Goal: Task Accomplishment & Management: Use online tool/utility

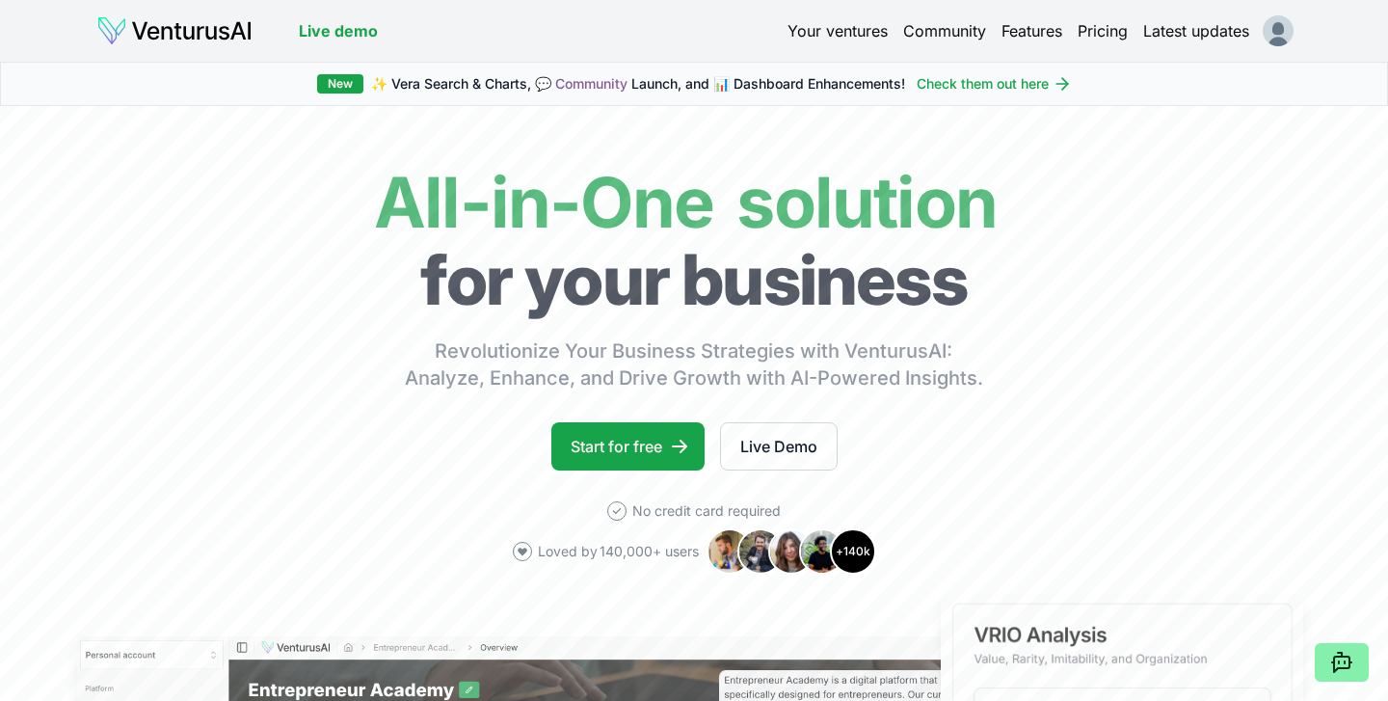
click at [832, 31] on link "Your ventures" at bounding box center [838, 30] width 100 height 23
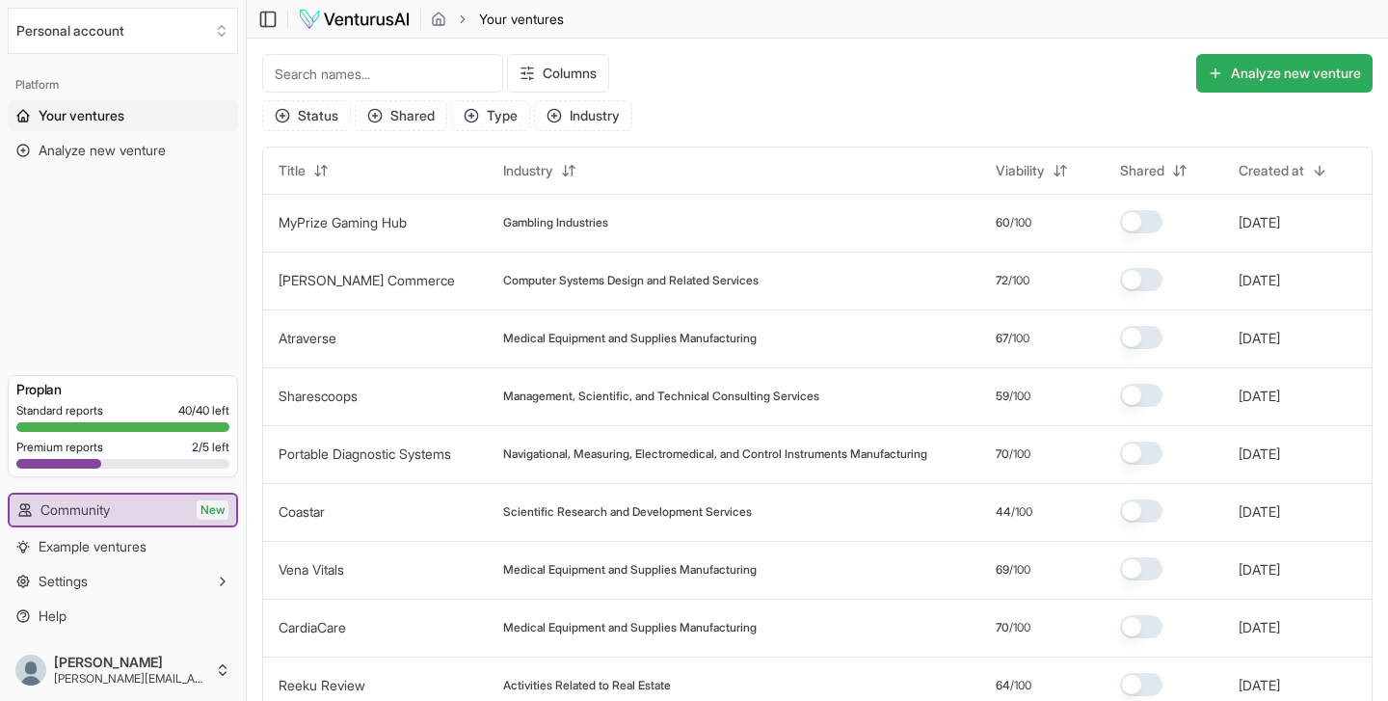
click at [1247, 70] on button "Analyze new venture" at bounding box center [1284, 73] width 176 height 39
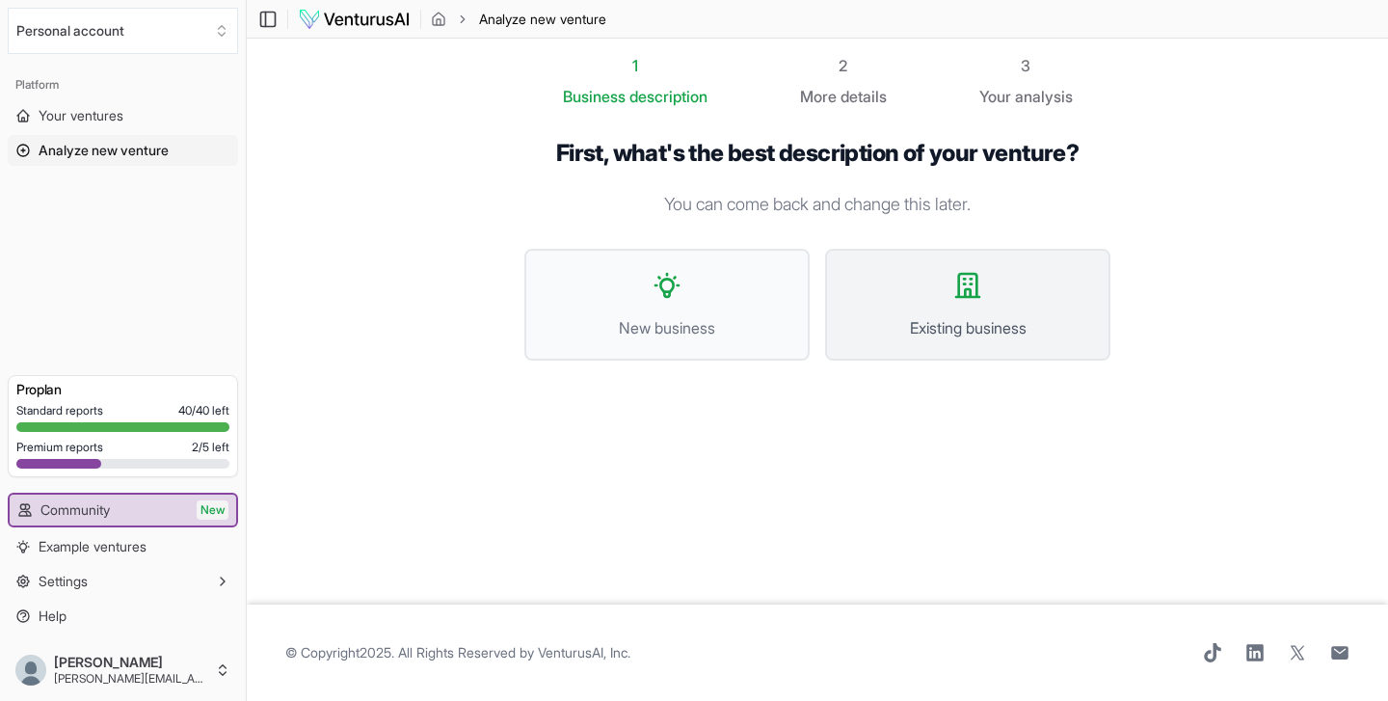
click at [967, 299] on icon at bounding box center [968, 285] width 31 height 31
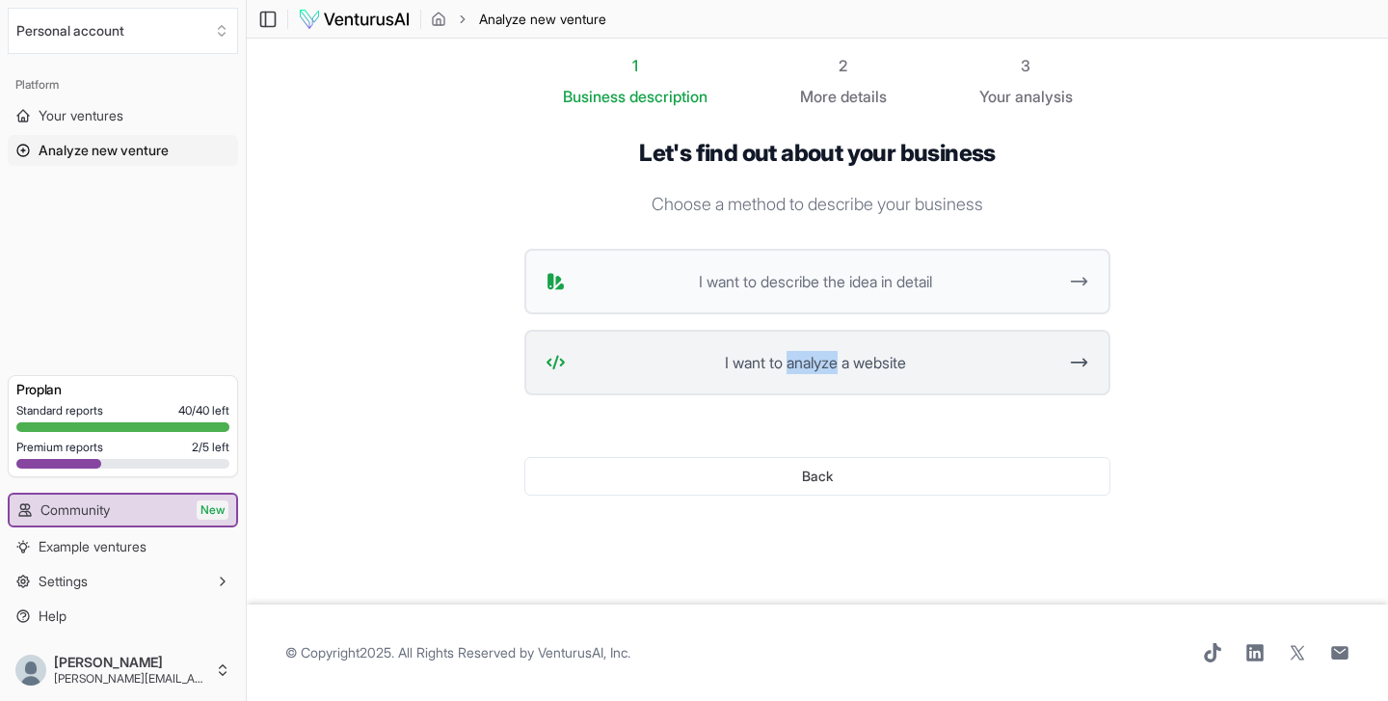
click at [1074, 361] on icon at bounding box center [1079, 362] width 20 height 23
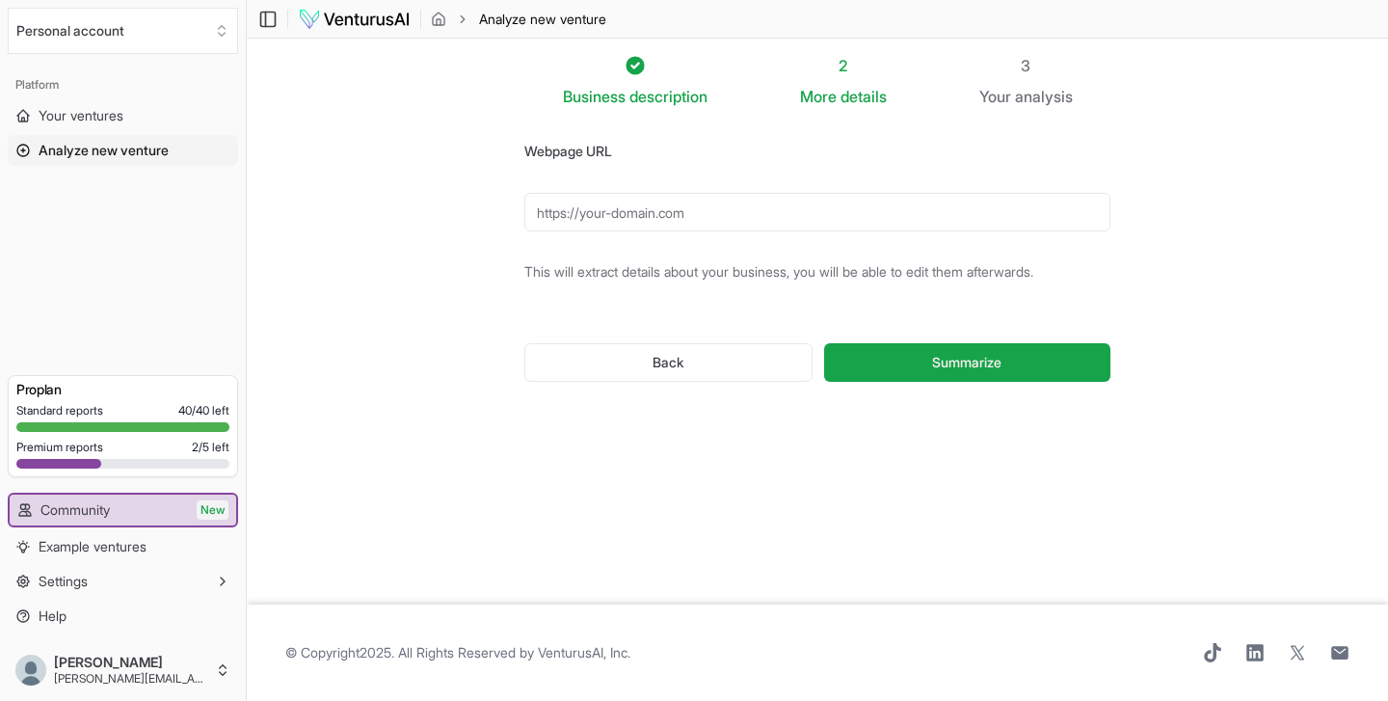
click at [536, 217] on input "Webpage URL" at bounding box center [817, 212] width 586 height 39
paste input "http://coastartherapeutics.com"
type input "http://coastartherapeutics.com"
click at [965, 364] on span "Summarize" at bounding box center [966, 362] width 69 height 19
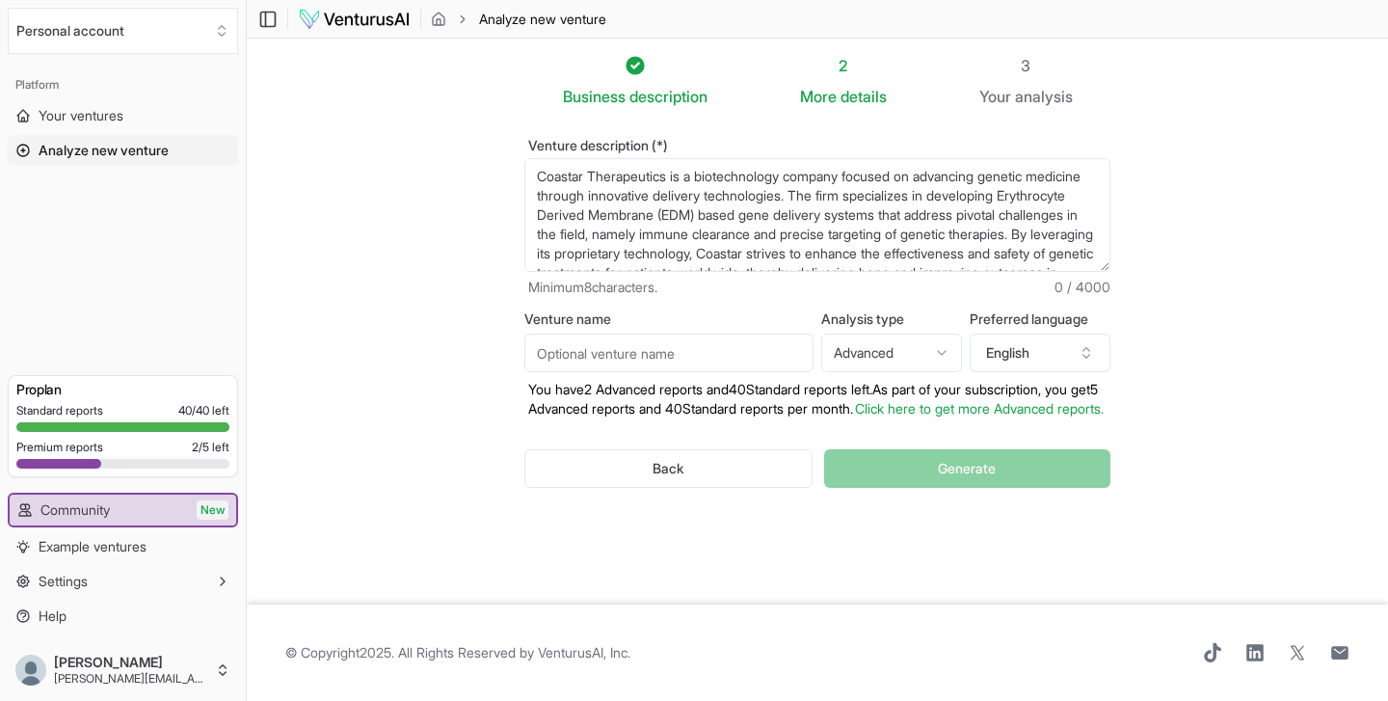
click at [899, 352] on html "We value your privacy We use cookies to enhance your browsing experience, serve…" at bounding box center [694, 350] width 1388 height 701
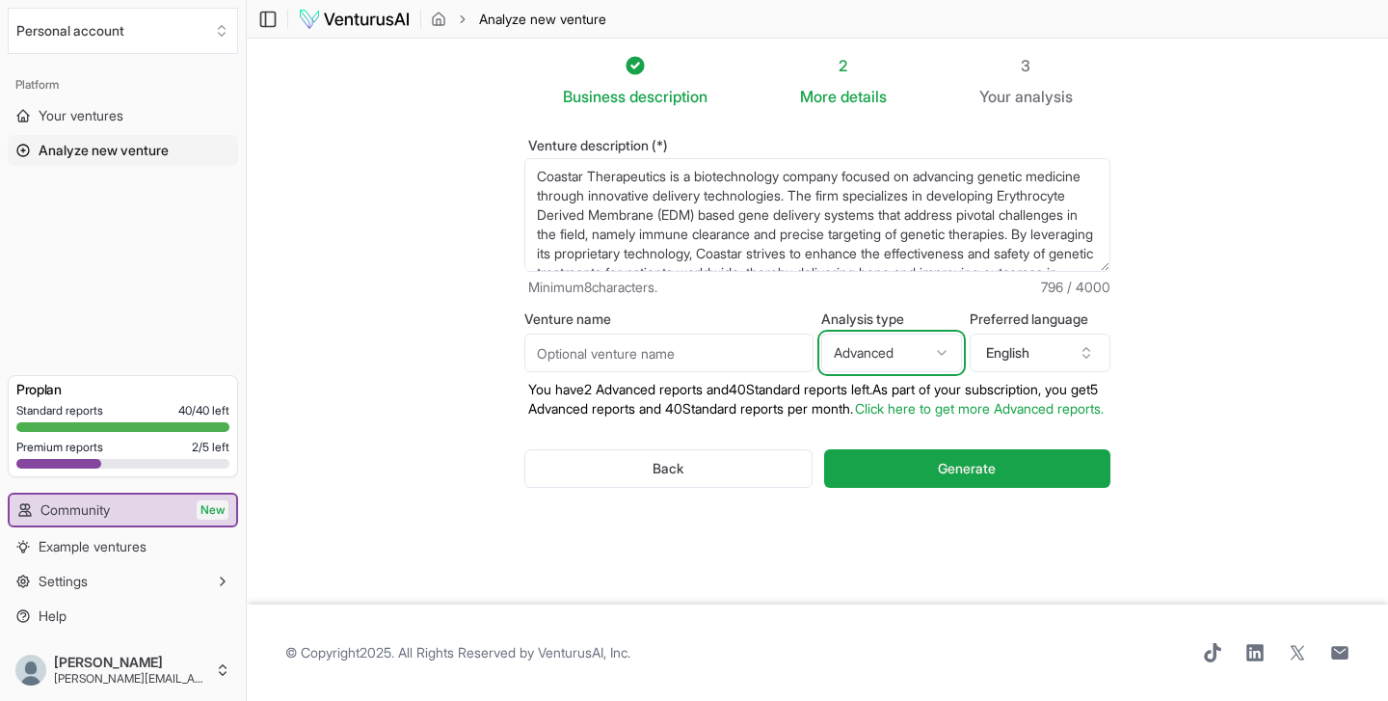
click at [1004, 353] on html "We value your privacy We use cookies to enhance your browsing experience, serve…" at bounding box center [694, 350] width 1388 height 701
click at [1004, 353] on button "English" at bounding box center [1040, 353] width 141 height 39
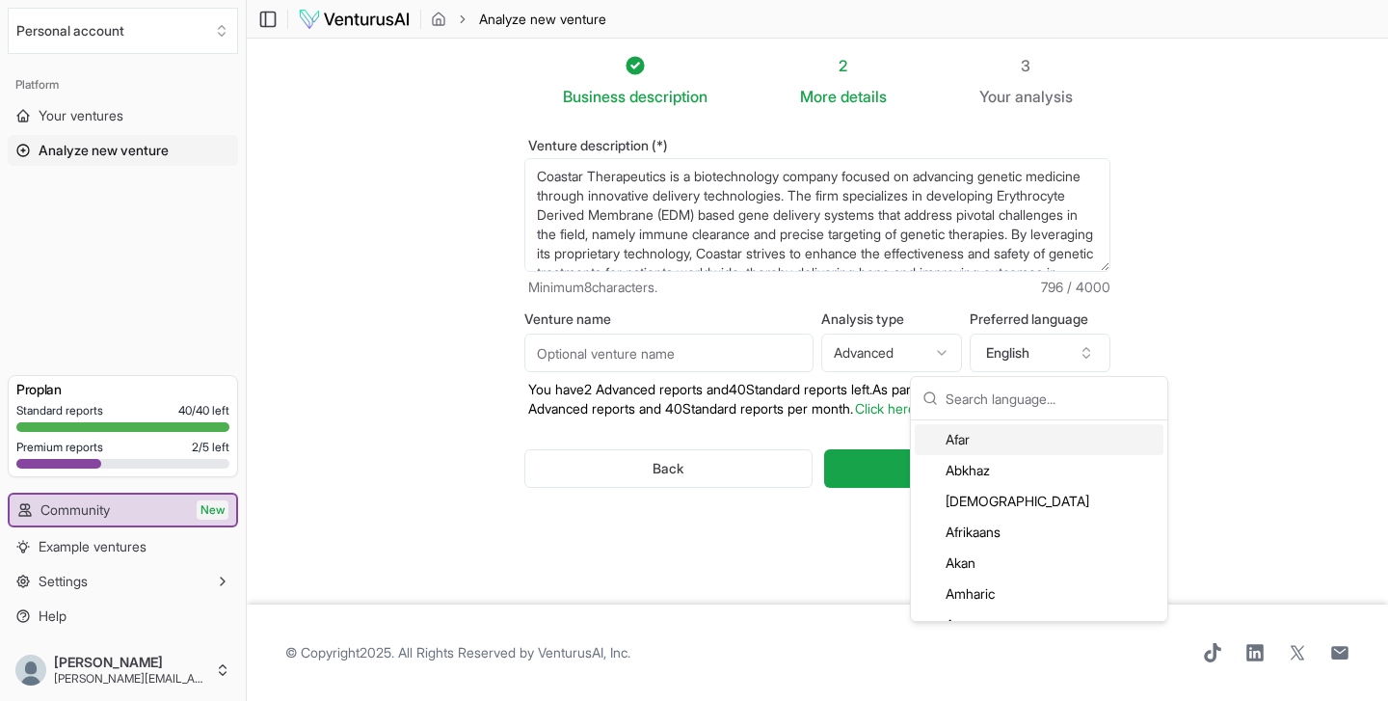
click at [1004, 353] on button "English" at bounding box center [1040, 353] width 141 height 39
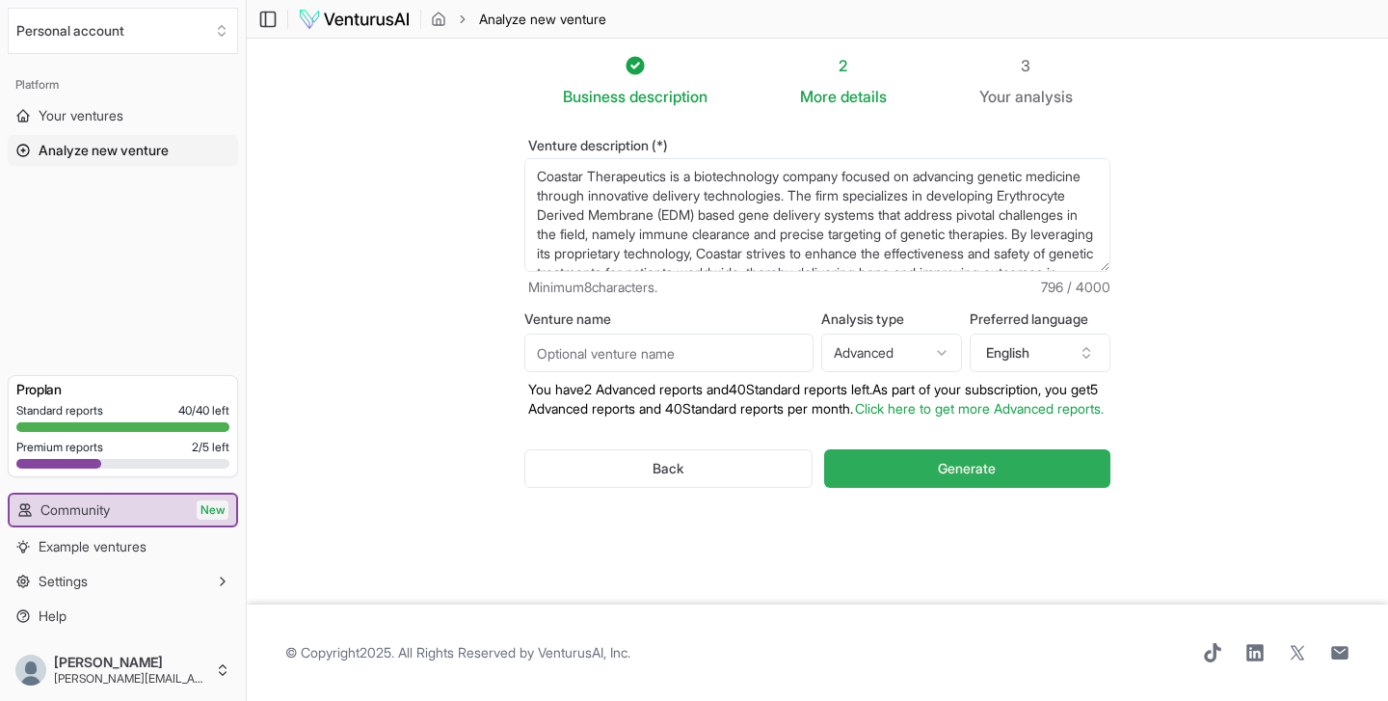
click at [986, 478] on span "Generate" at bounding box center [967, 468] width 58 height 19
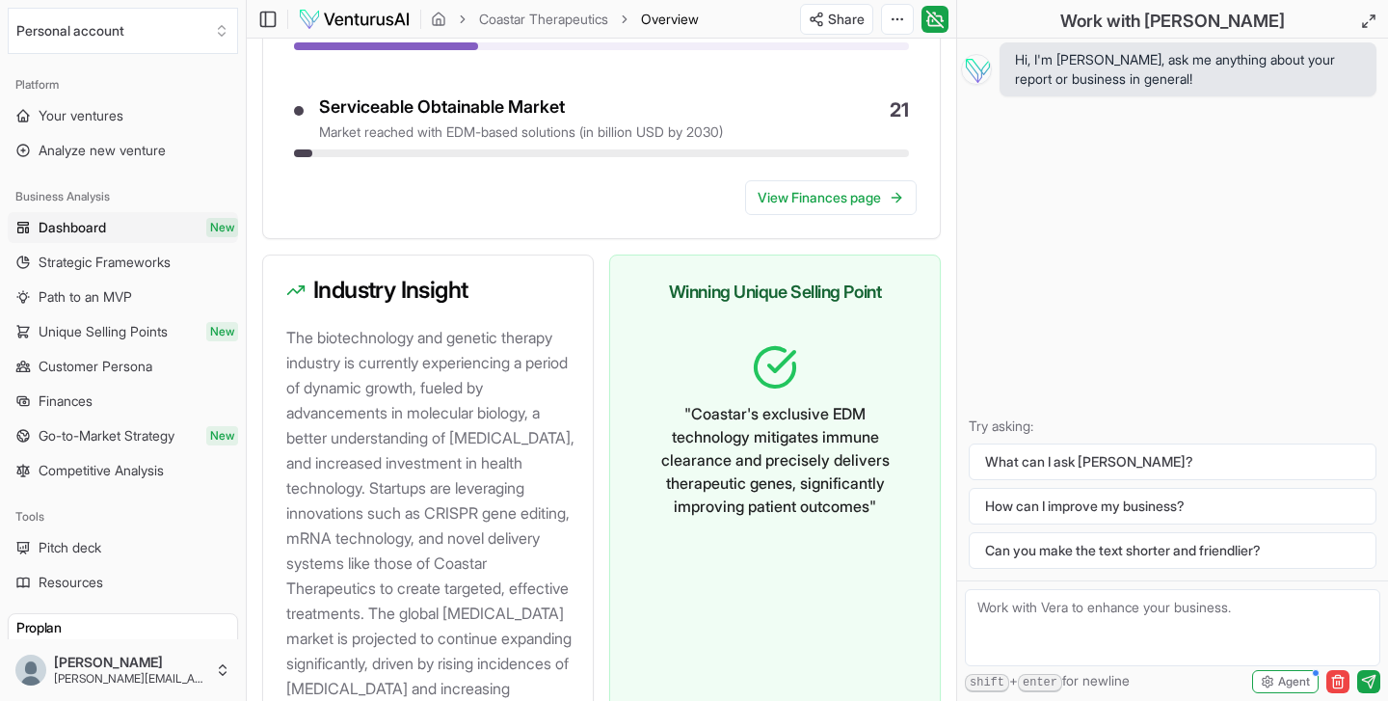
scroll to position [2099, 0]
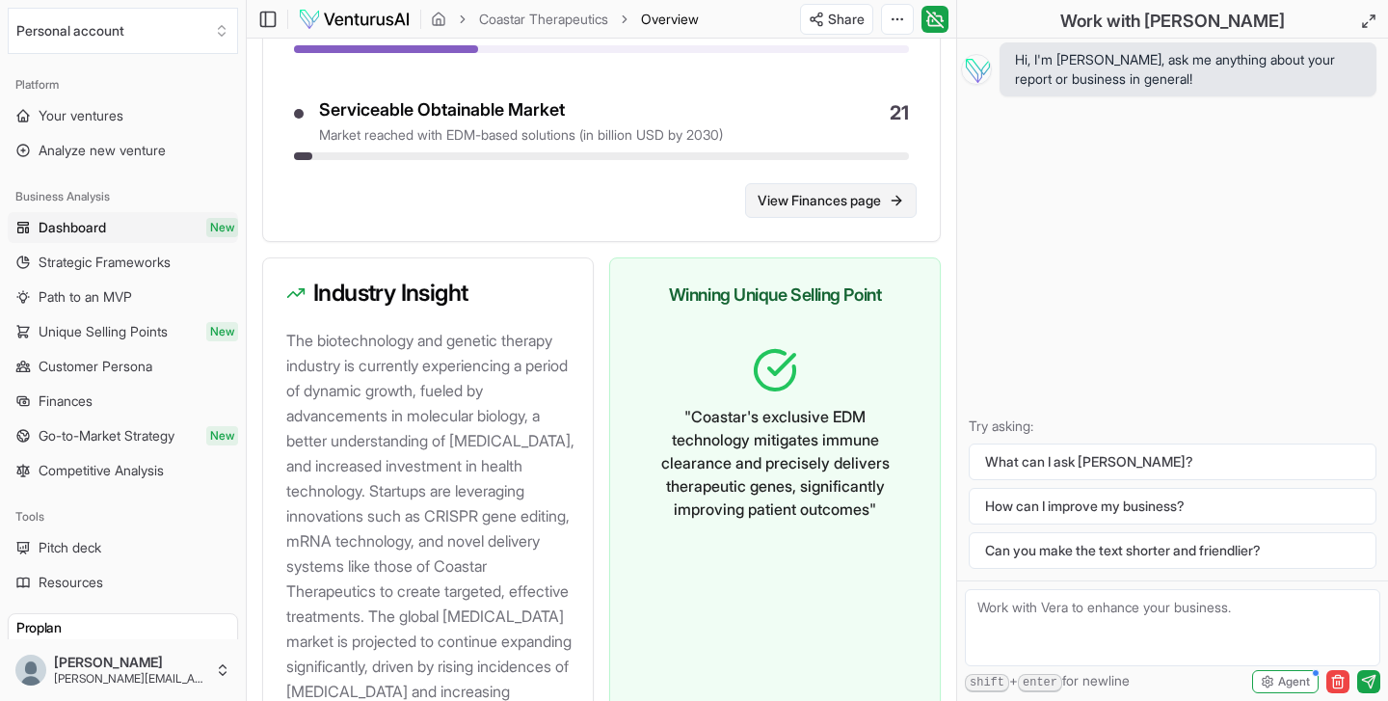
click at [836, 218] on link "View Finances page" at bounding box center [831, 200] width 172 height 35
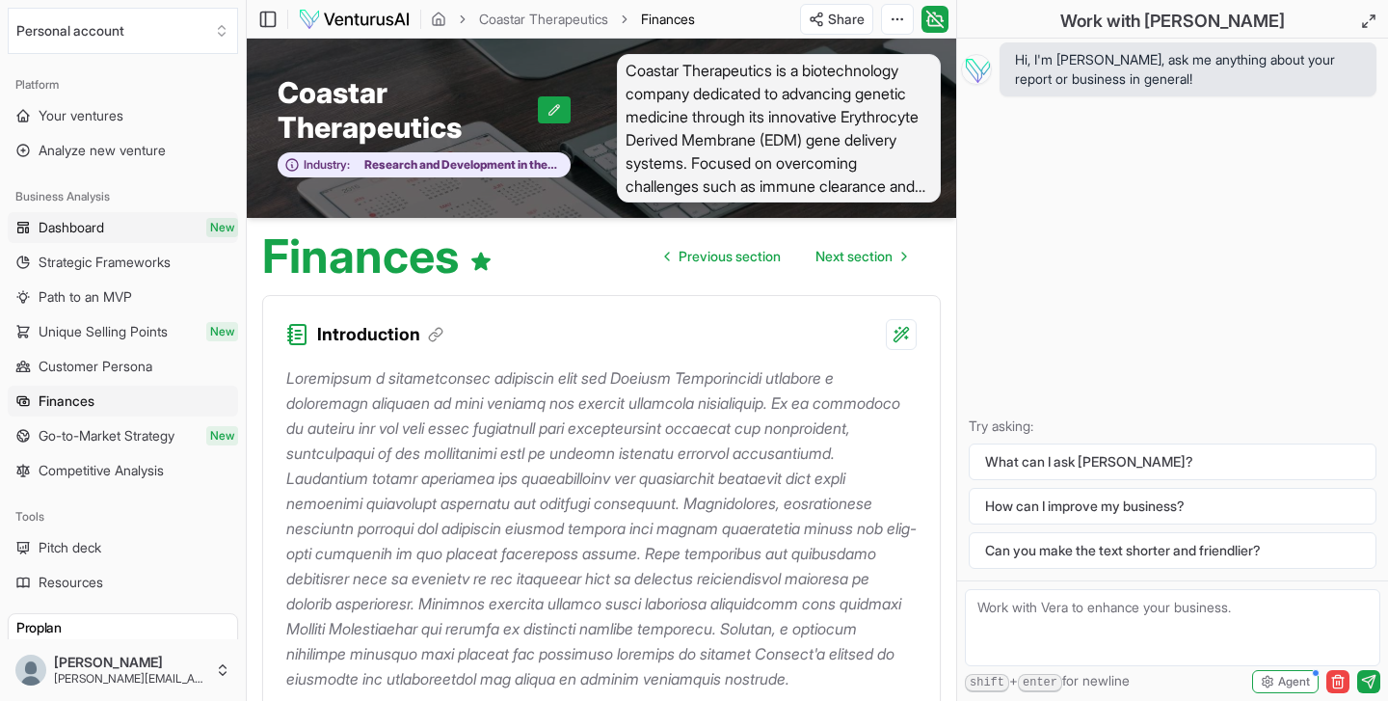
click at [83, 227] on span "Dashboard" at bounding box center [72, 227] width 66 height 19
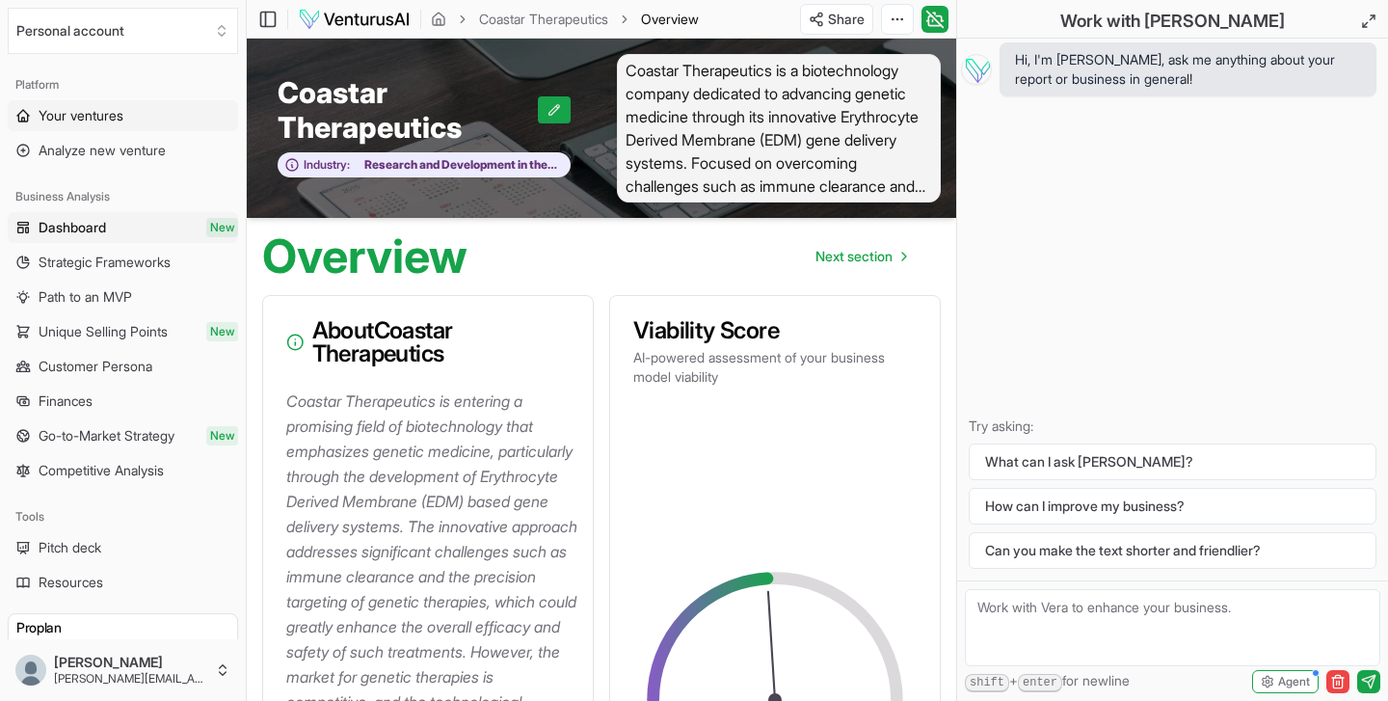
click at [89, 115] on span "Your ventures" at bounding box center [81, 115] width 85 height 19
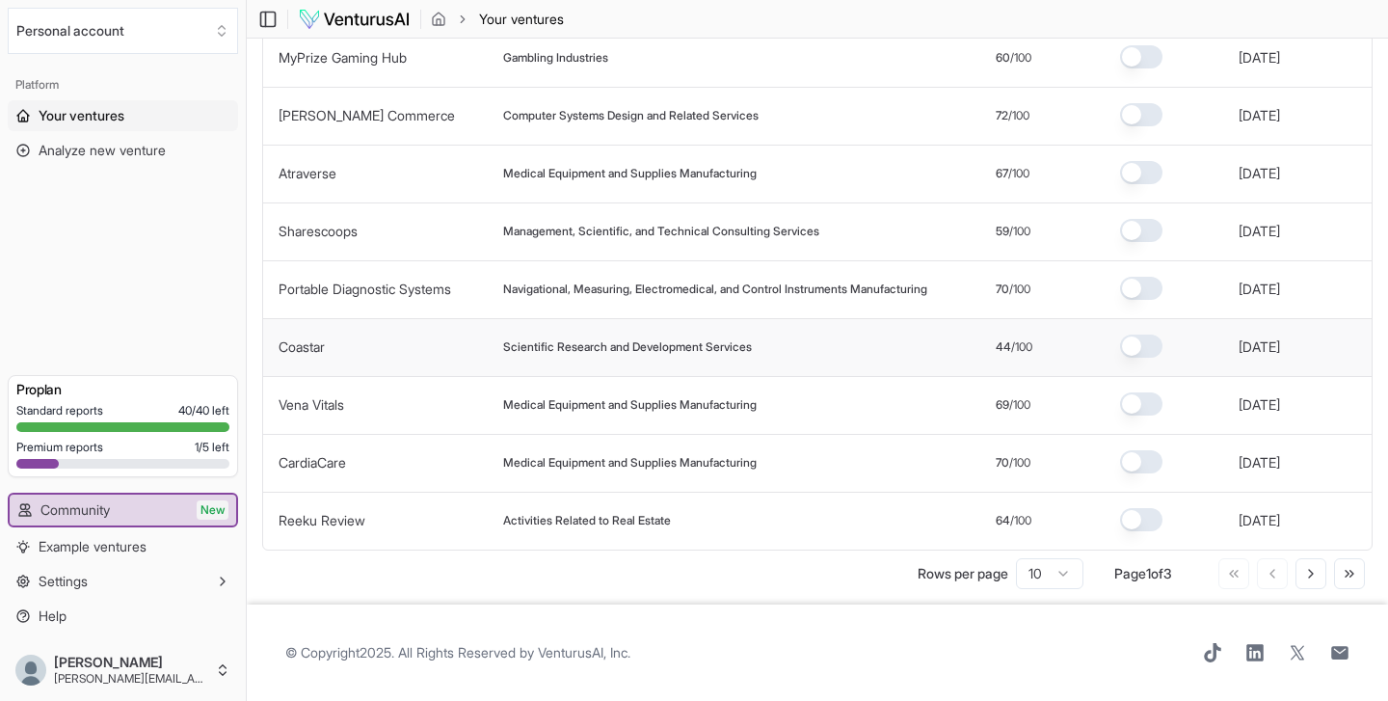
scroll to position [223, 0]
click at [300, 351] on link "Coastar" at bounding box center [302, 346] width 46 height 16
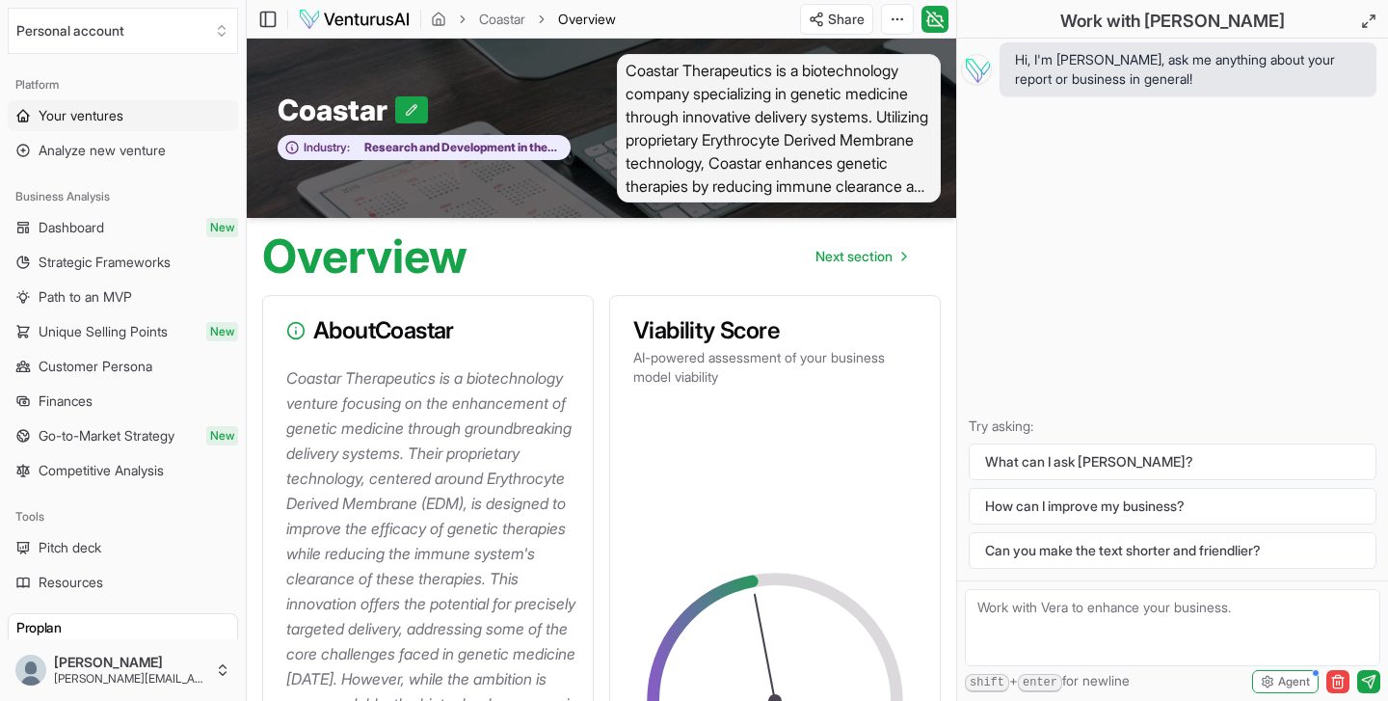
click at [58, 117] on span "Your ventures" at bounding box center [81, 115] width 85 height 19
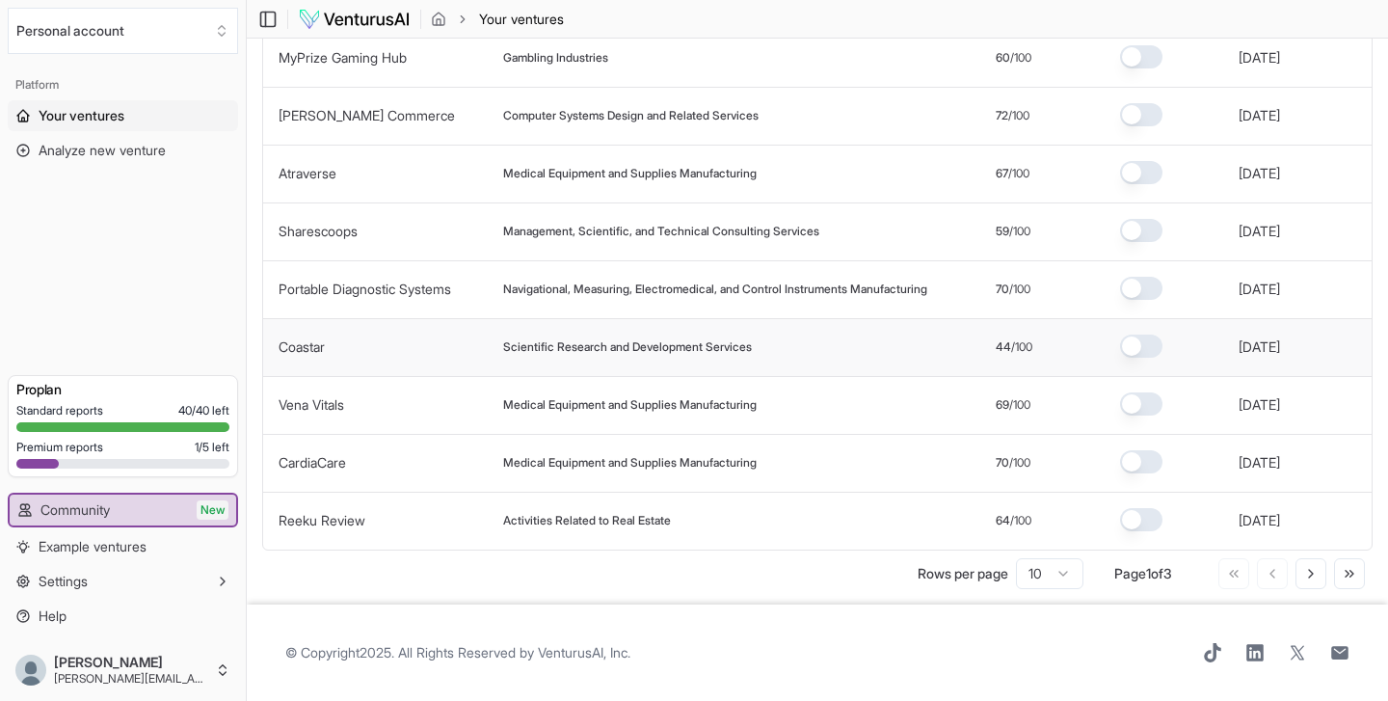
scroll to position [223, 0]
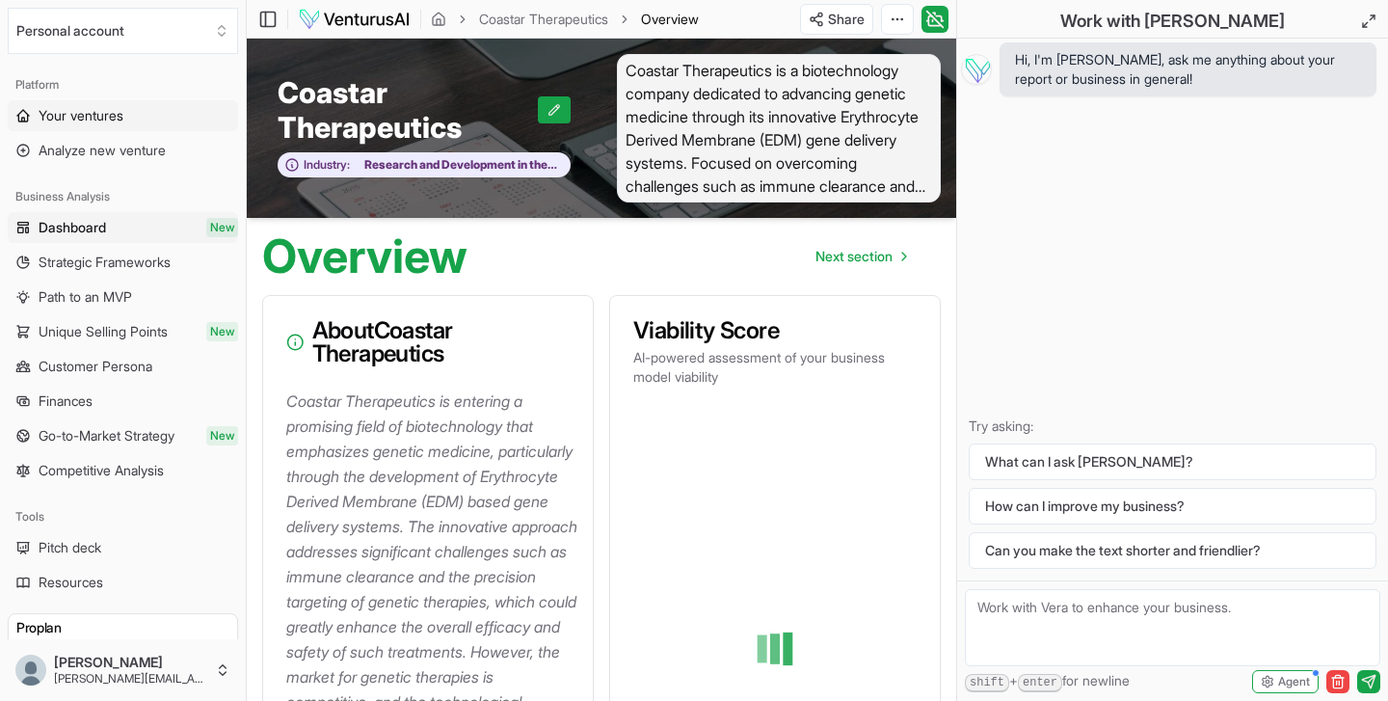
click at [54, 118] on span "Your ventures" at bounding box center [81, 115] width 85 height 19
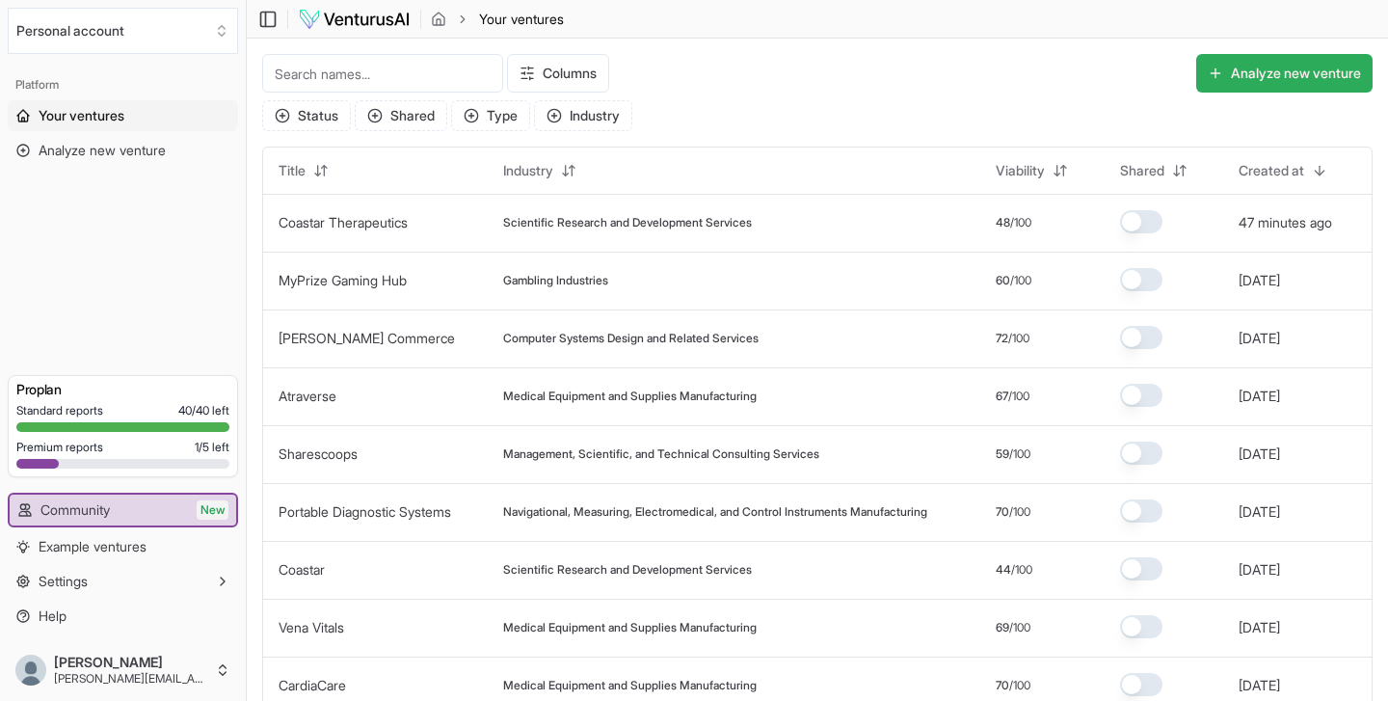
click at [1257, 69] on button "Analyze new venture" at bounding box center [1284, 73] width 176 height 39
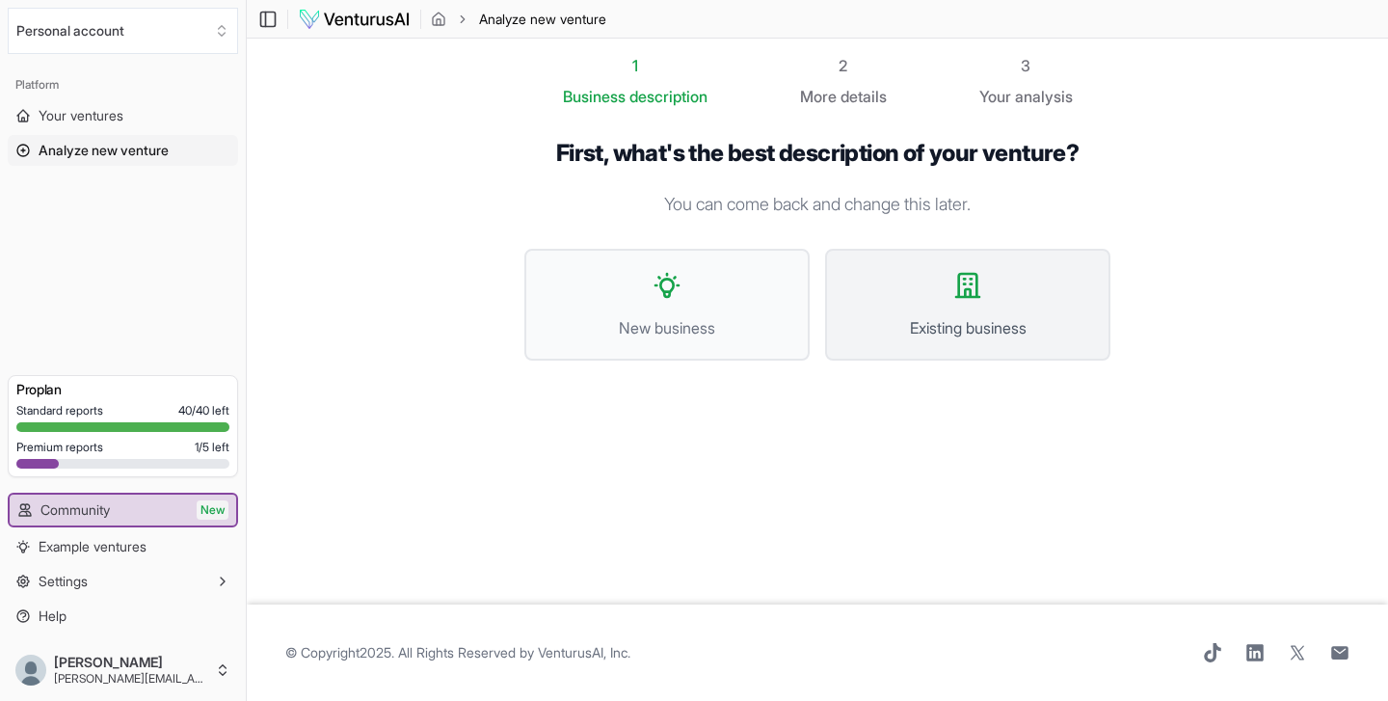
click at [967, 297] on icon at bounding box center [967, 285] width 23 height 23
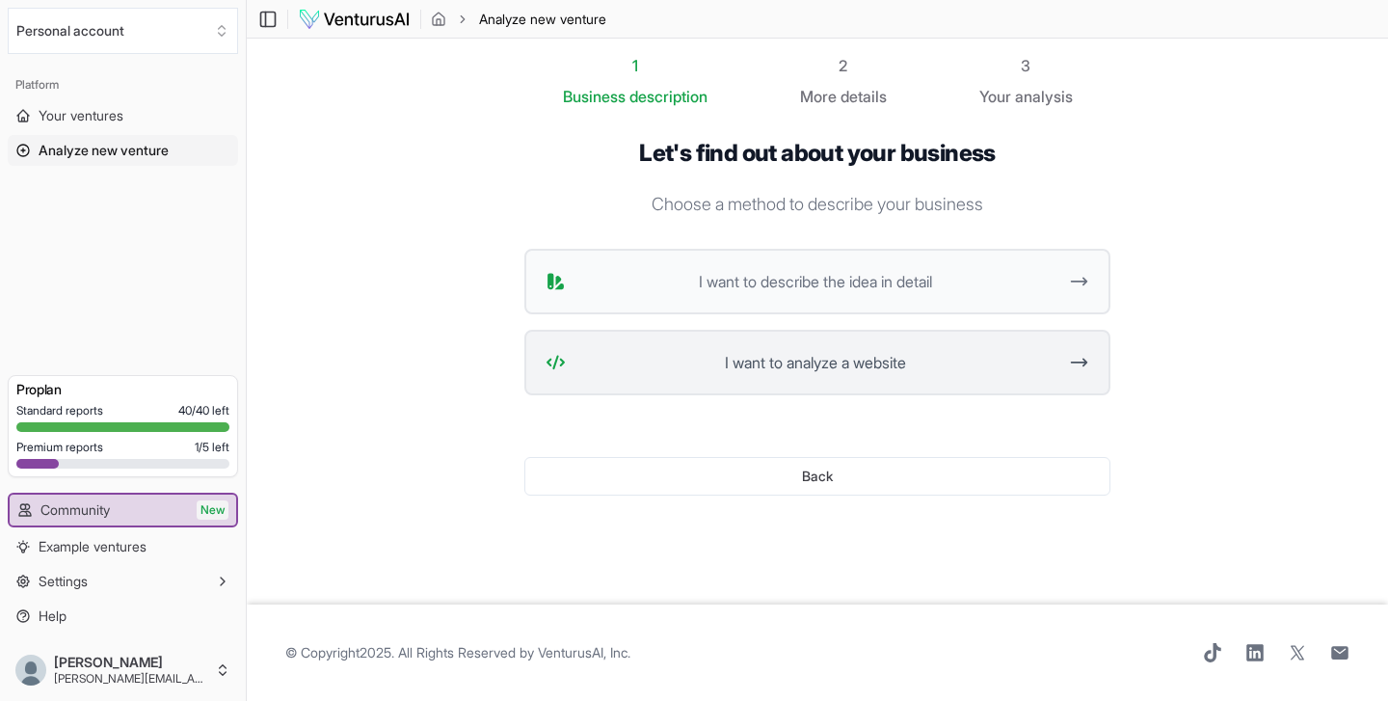
click at [874, 368] on span "I want to analyze a website" at bounding box center [815, 362] width 483 height 23
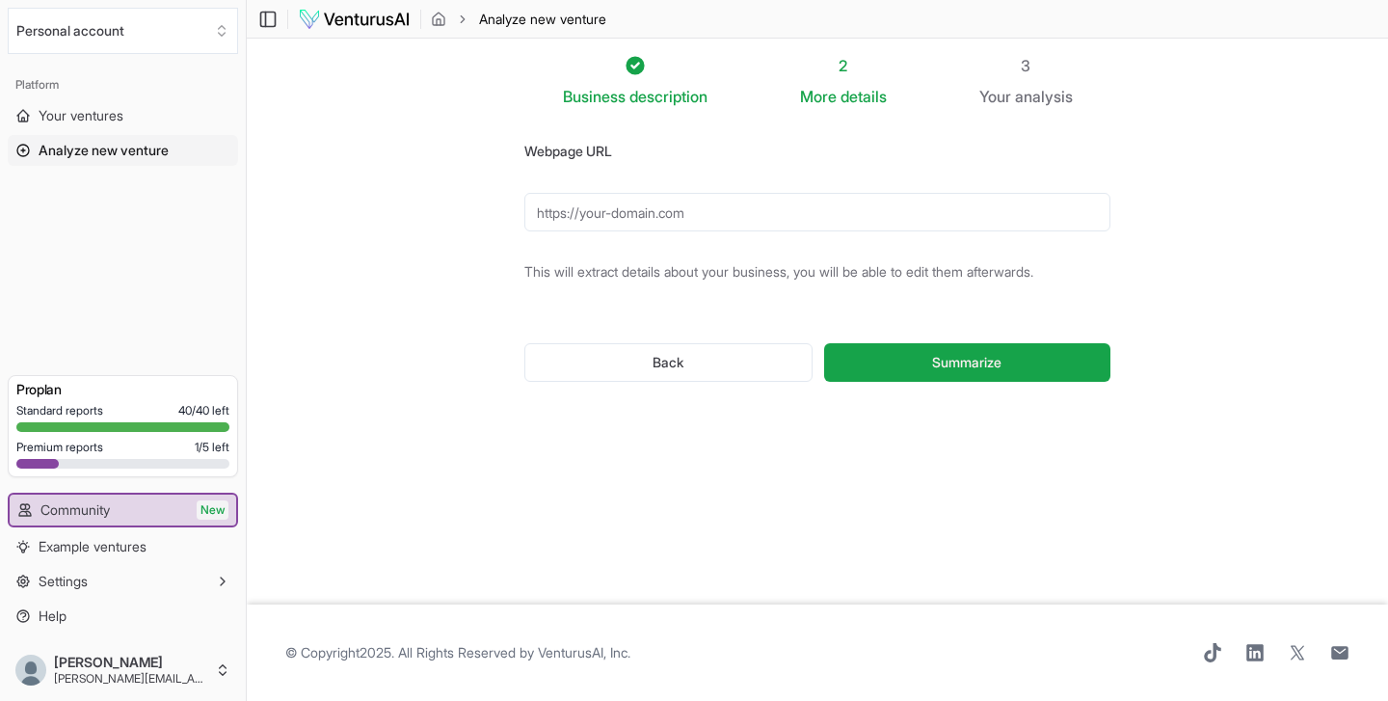
click at [603, 214] on input "Webpage URL" at bounding box center [817, 212] width 586 height 39
paste input "https://www.centese.com/about-us/"
type input "https://www.centese.com"
click at [773, 273] on p "This will extract details about your business, you will be able to edit them af…" at bounding box center [817, 271] width 586 height 19
click at [943, 371] on span "Summarize" at bounding box center [966, 362] width 69 height 19
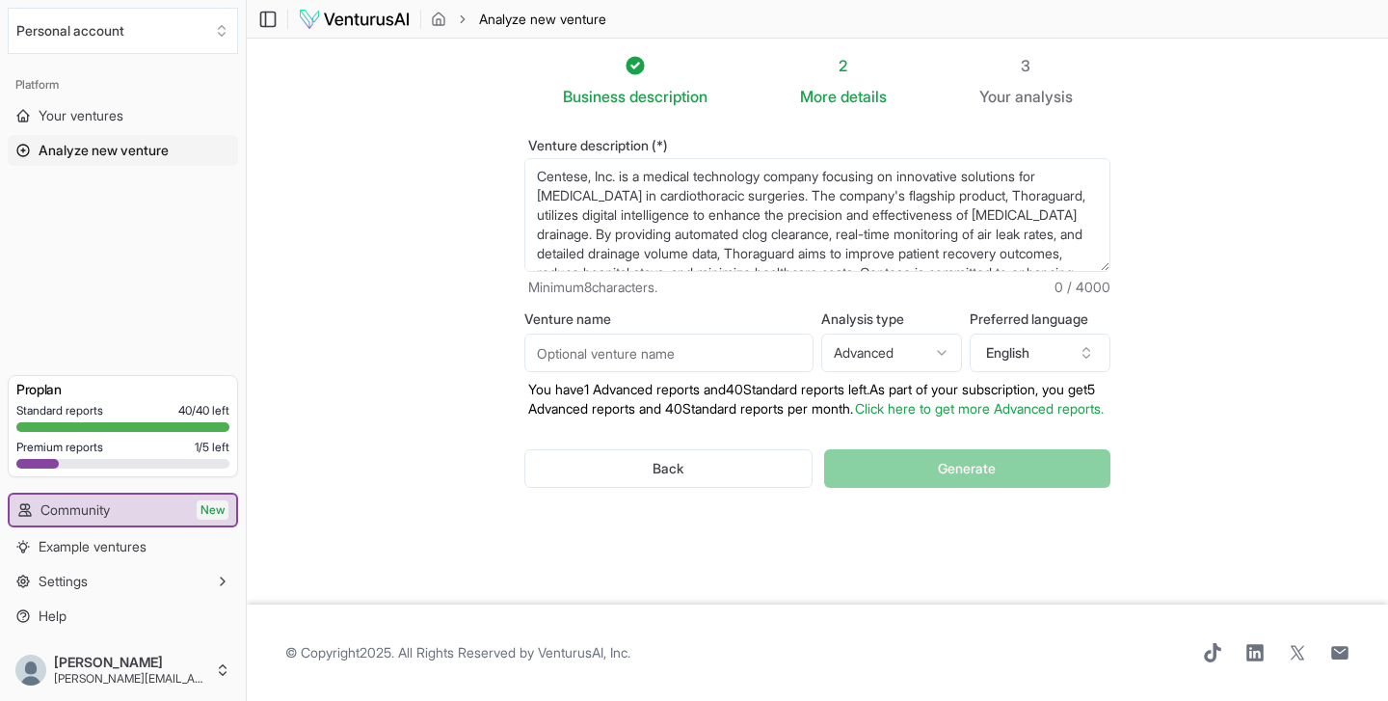
click at [880, 362] on html "We value your privacy We use cookies to enhance your browsing experience, serve…" at bounding box center [694, 350] width 1388 height 701
click at [1001, 353] on button "English" at bounding box center [1040, 353] width 141 height 39
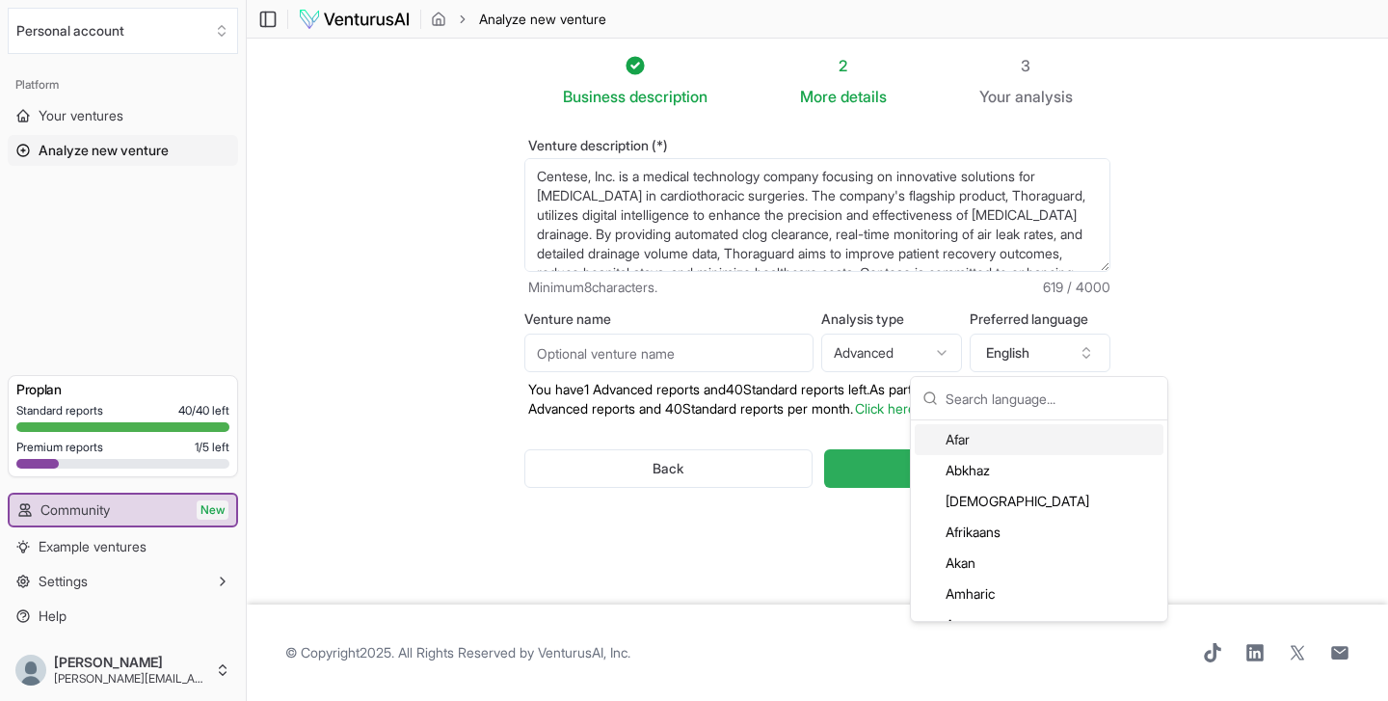
click at [888, 488] on button "Generate" at bounding box center [967, 468] width 286 height 39
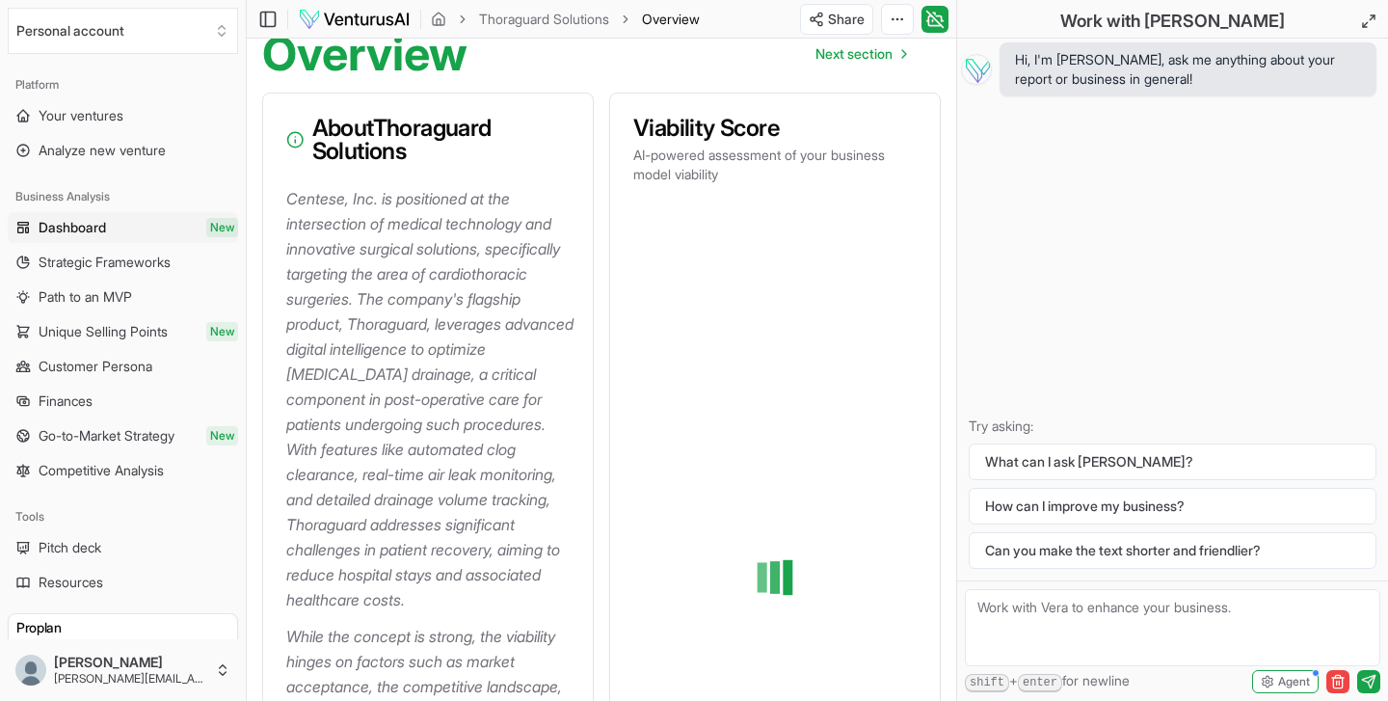
scroll to position [197, 0]
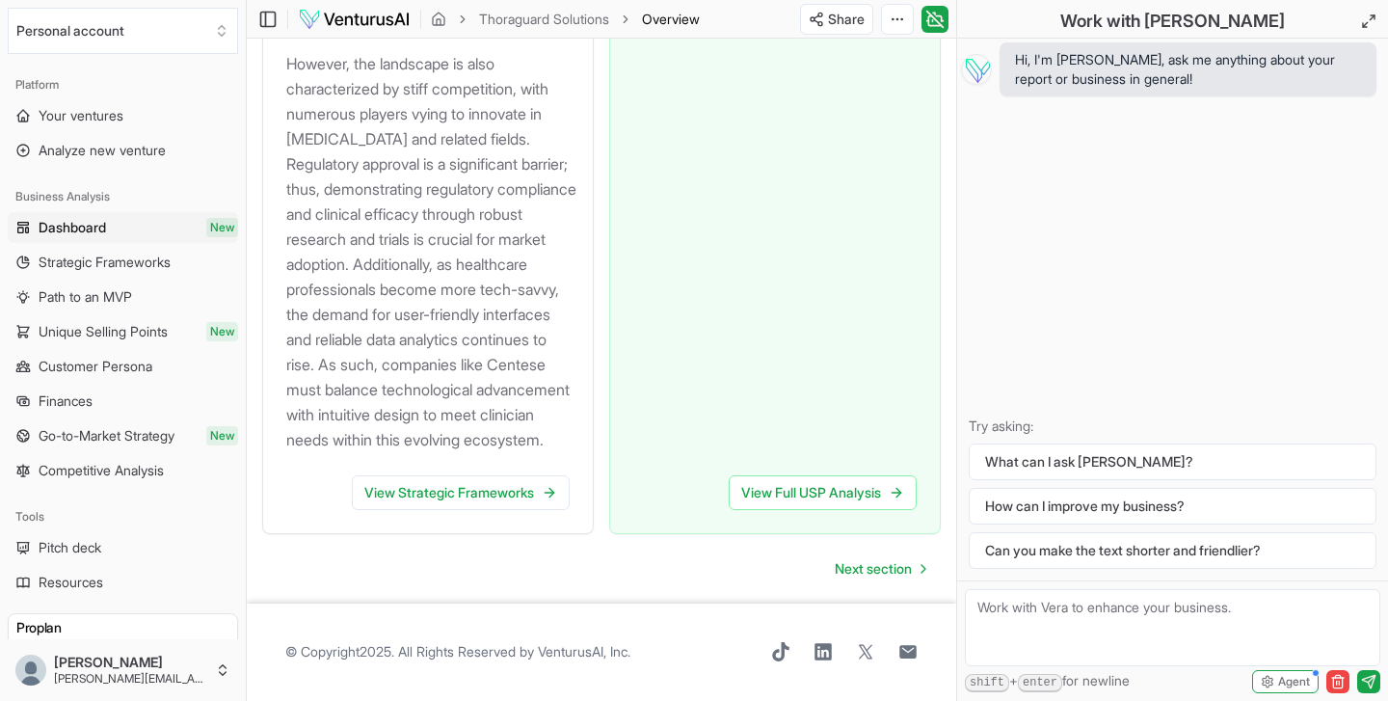
scroll to position [3112, 0]
click at [878, 574] on span "Next section" at bounding box center [873, 568] width 77 height 19
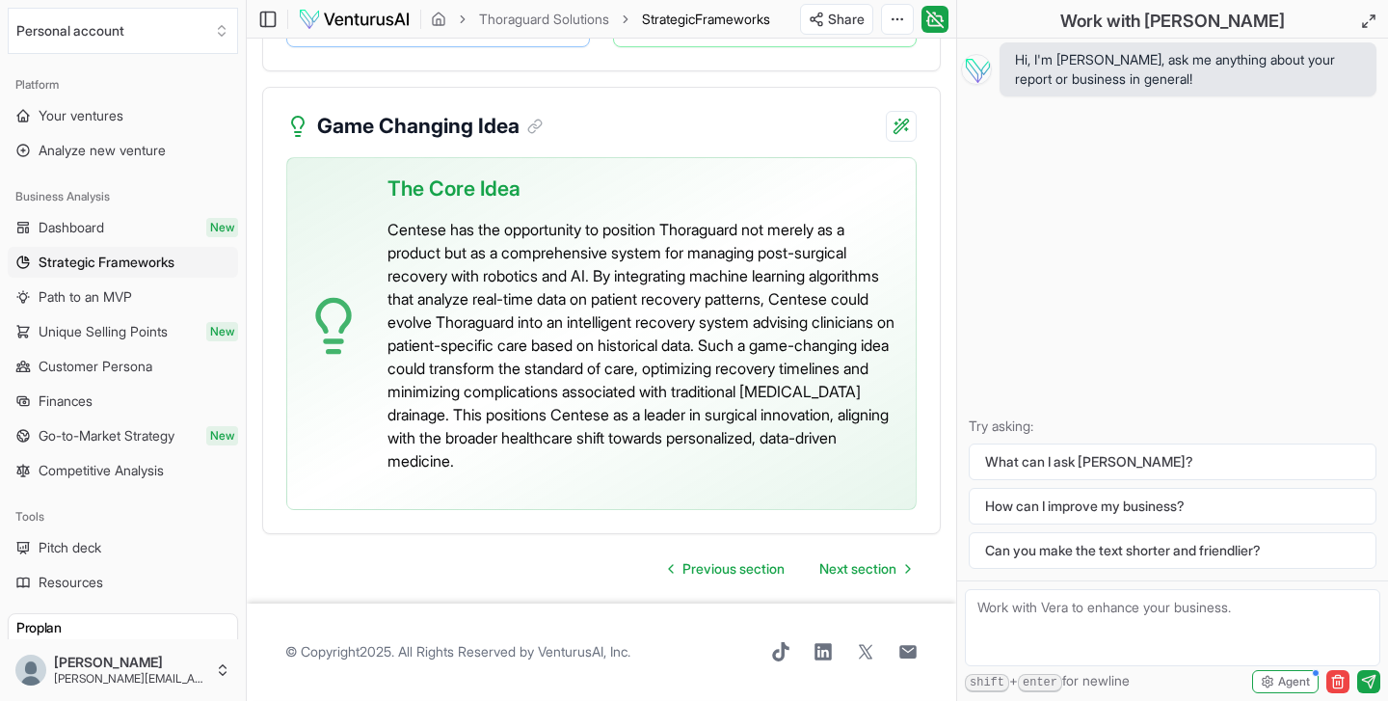
scroll to position [5571, 0]
click at [859, 573] on span "Next section" at bounding box center [857, 568] width 77 height 19
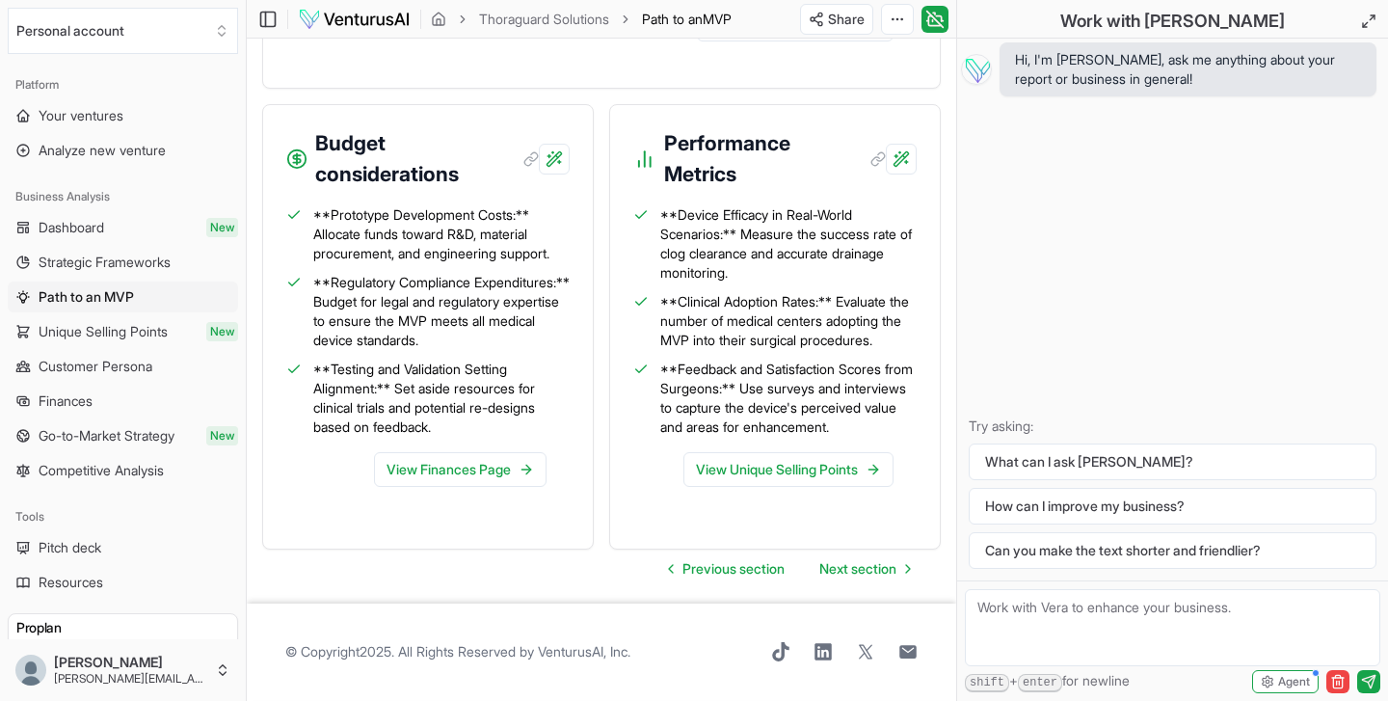
scroll to position [2699, 0]
